Goal: Find specific page/section: Find specific page/section

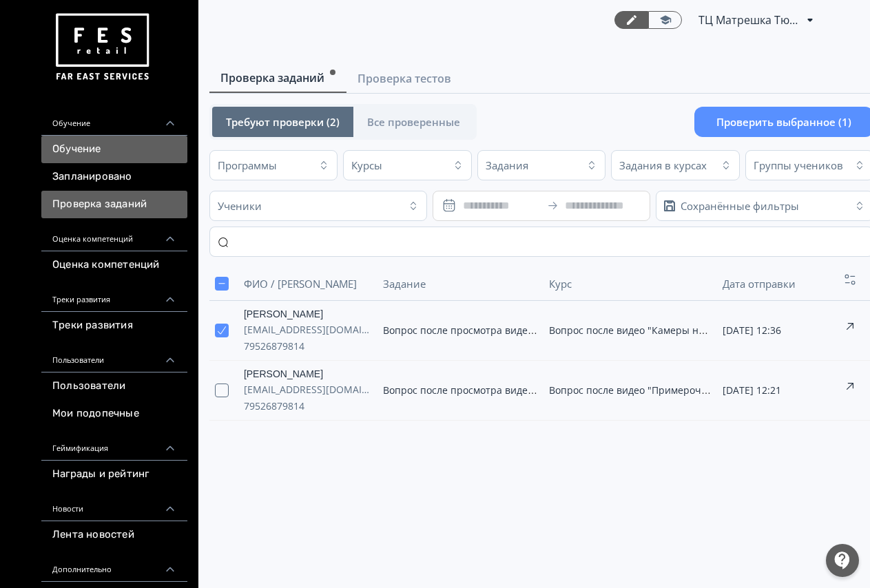
click at [102, 151] on link "Обучение" at bounding box center [114, 150] width 146 height 28
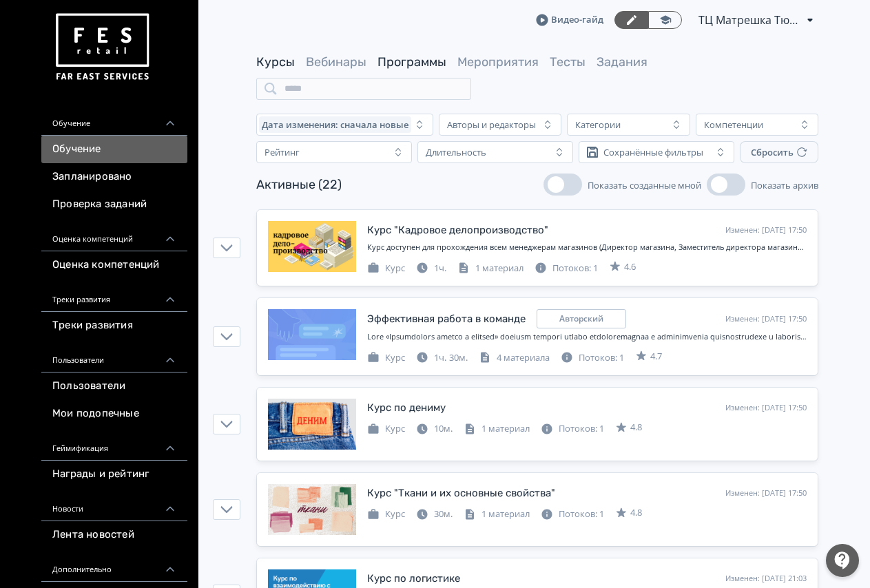
click at [397, 59] on link "Программы" at bounding box center [411, 61] width 69 height 15
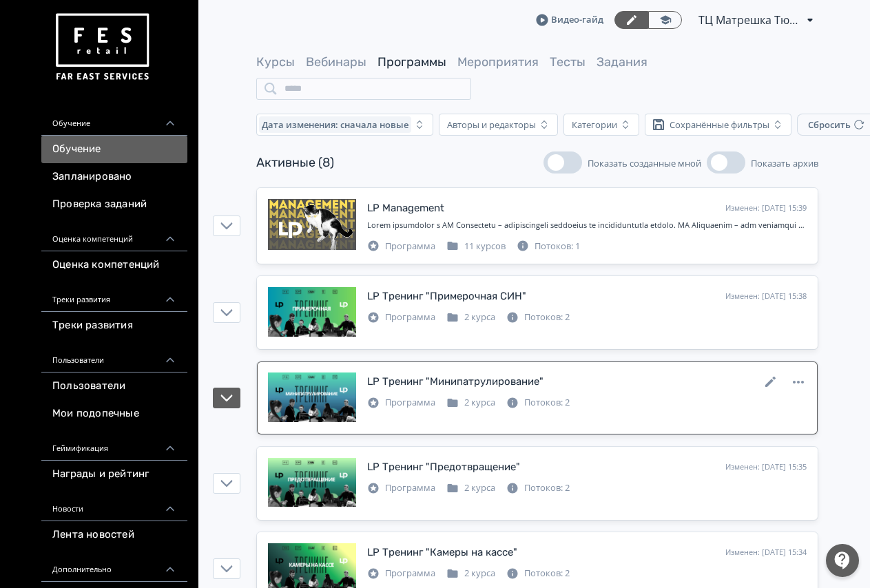
click at [579, 402] on div "Программа 2 курса Потоков: 2" at bounding box center [586, 401] width 439 height 17
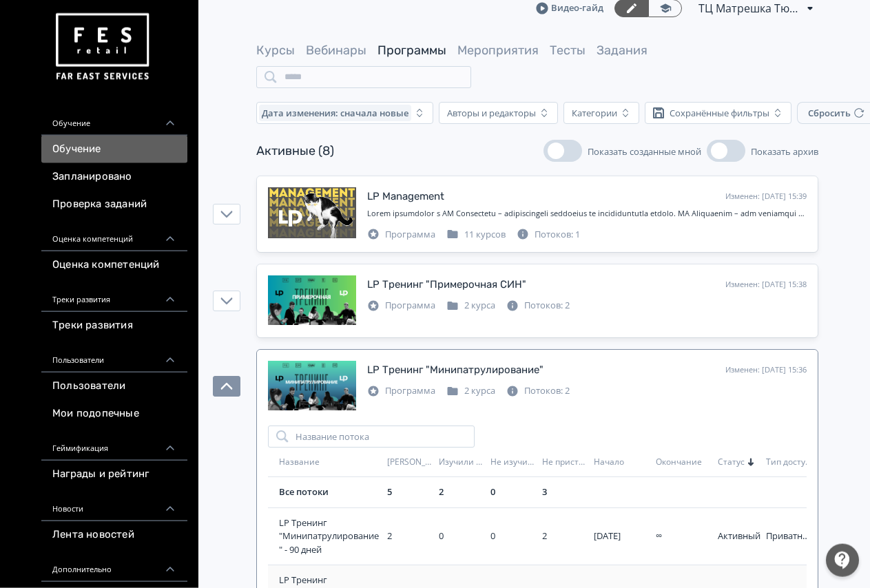
scroll to position [140, 0]
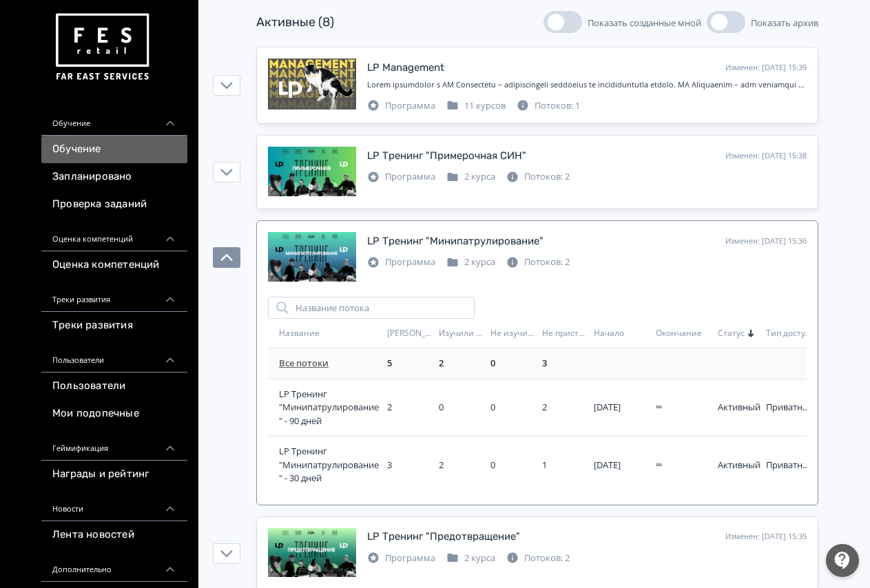
click at [317, 363] on link "Все потоки" at bounding box center [304, 363] width 50 height 12
